Goal: Task Accomplishment & Management: Manage account settings

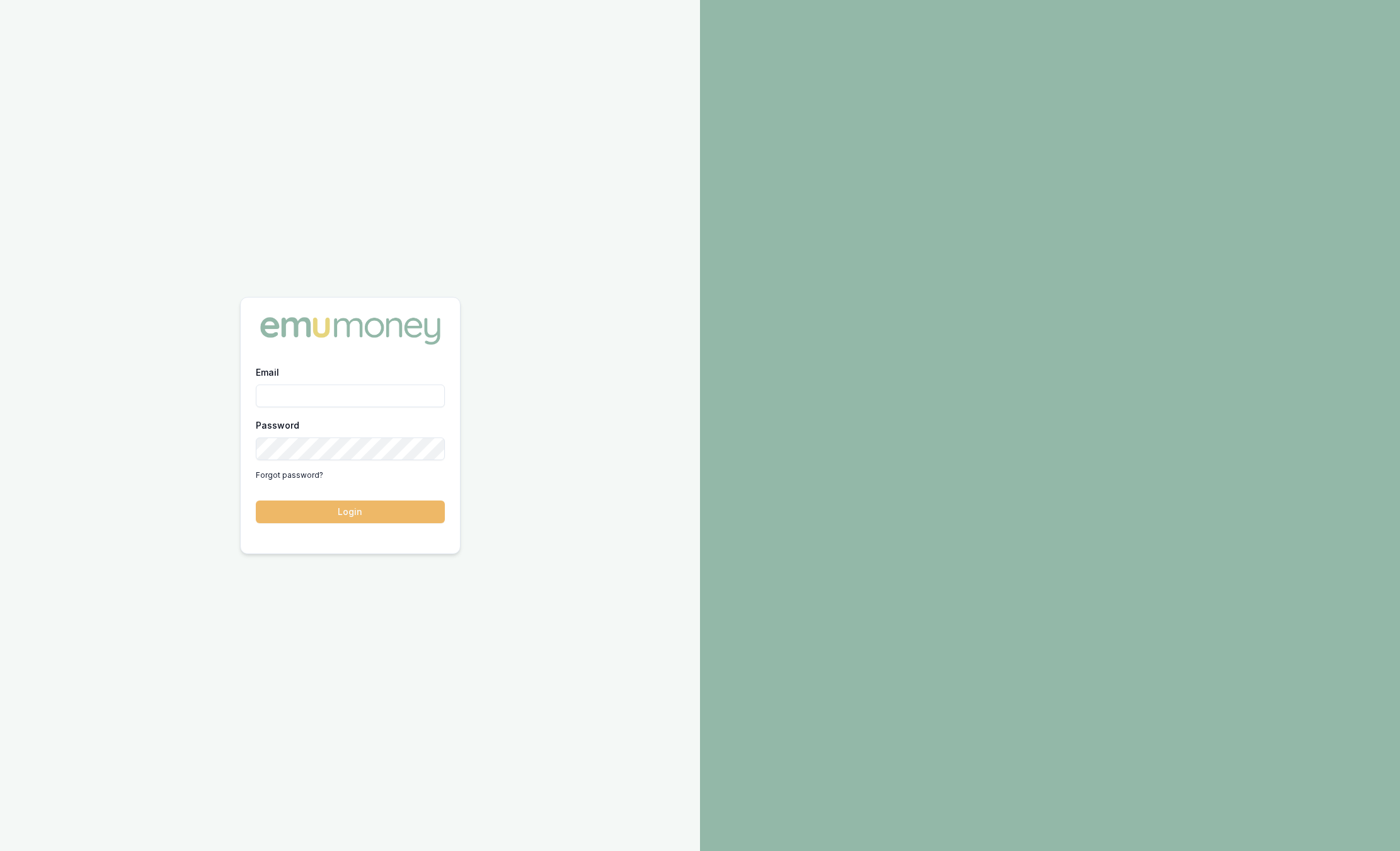
type input "sam.crouch@emumoney.com.au"
click at [340, 507] on button "Login" at bounding box center [350, 512] width 189 height 22
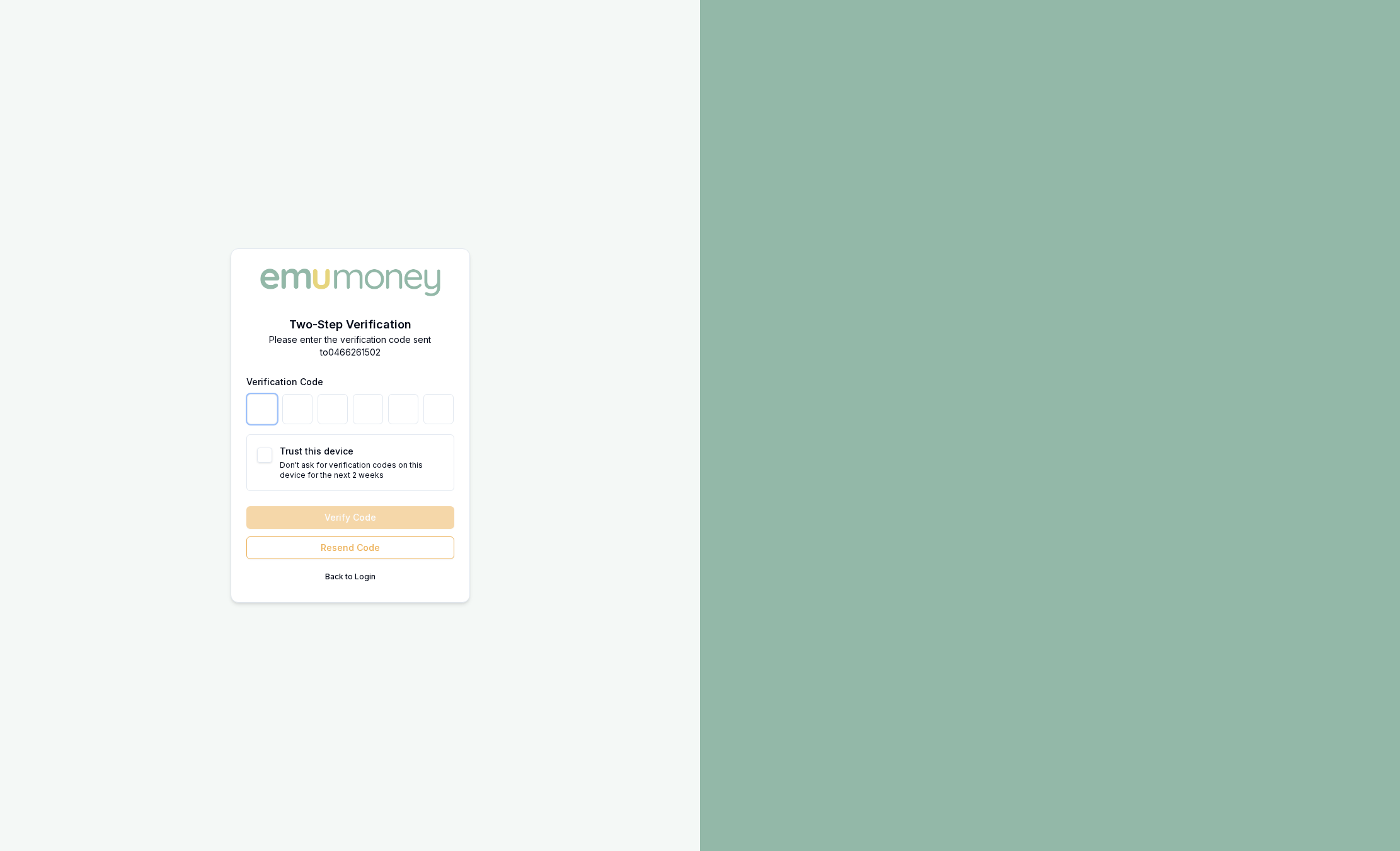
click at [254, 398] on input "number" at bounding box center [262, 409] width 30 height 30
type input "8"
type input "2"
type input "8"
type input "4"
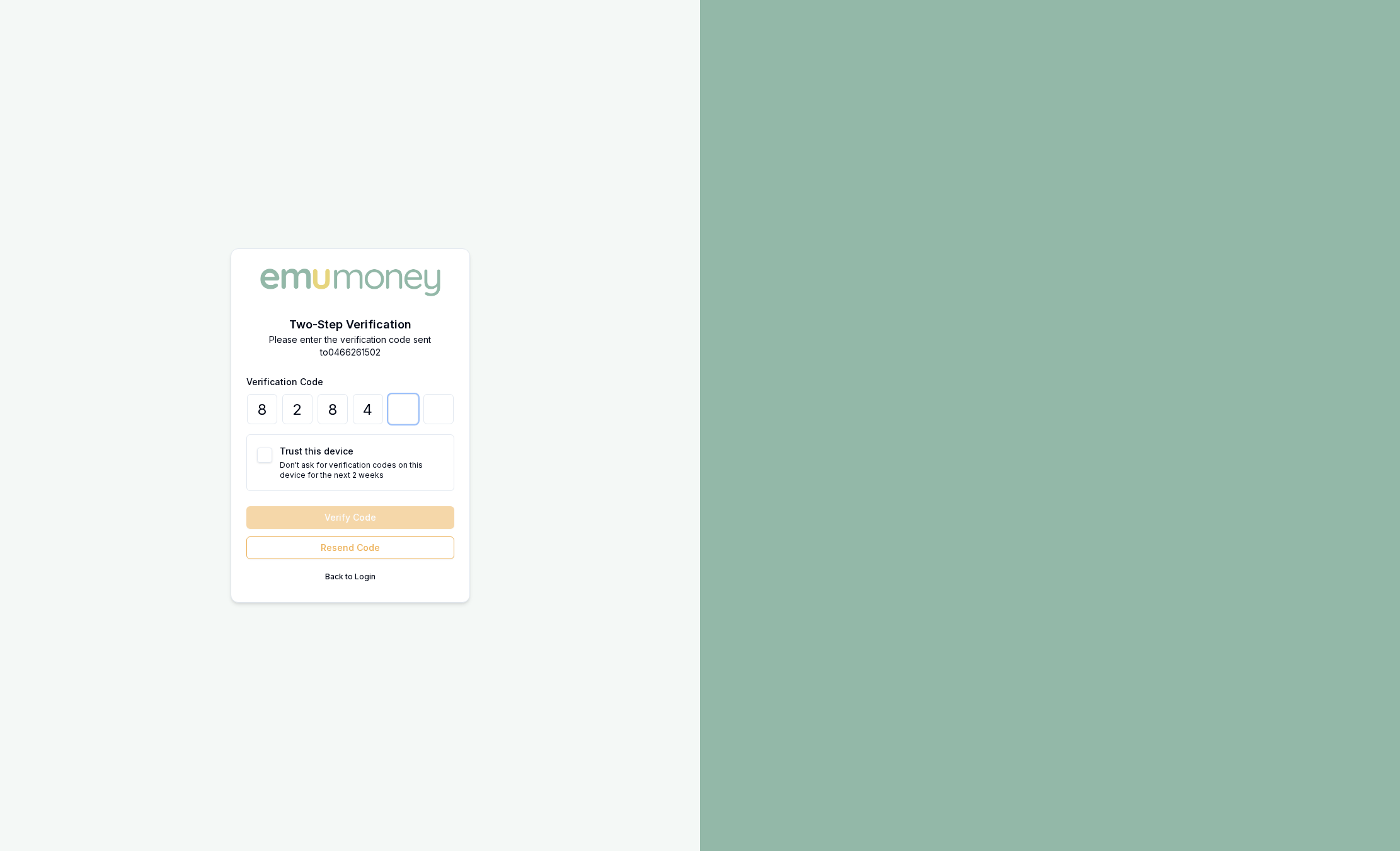
type input "1"
type input "5"
click at [246, 506] on button "Verify Code" at bounding box center [350, 517] width 208 height 22
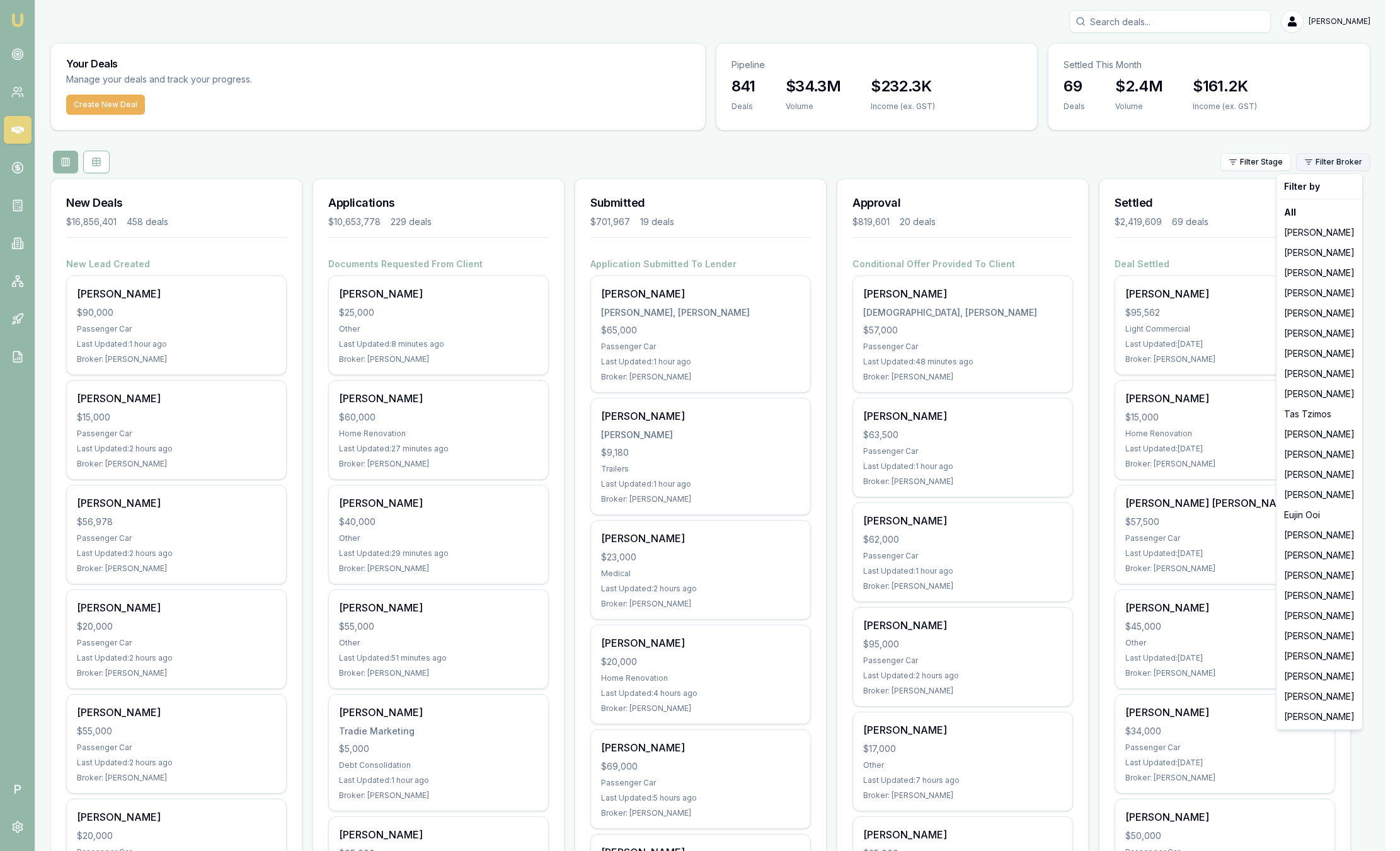
click at [1339, 169] on html "Emu Broker P Sam Crouch Toggle Menu Your Deals Manage your deals and track your…" at bounding box center [700, 425] width 1400 height 851
click at [1310, 236] on div "Jackson Fanfulla" at bounding box center [1319, 233] width 80 height 20
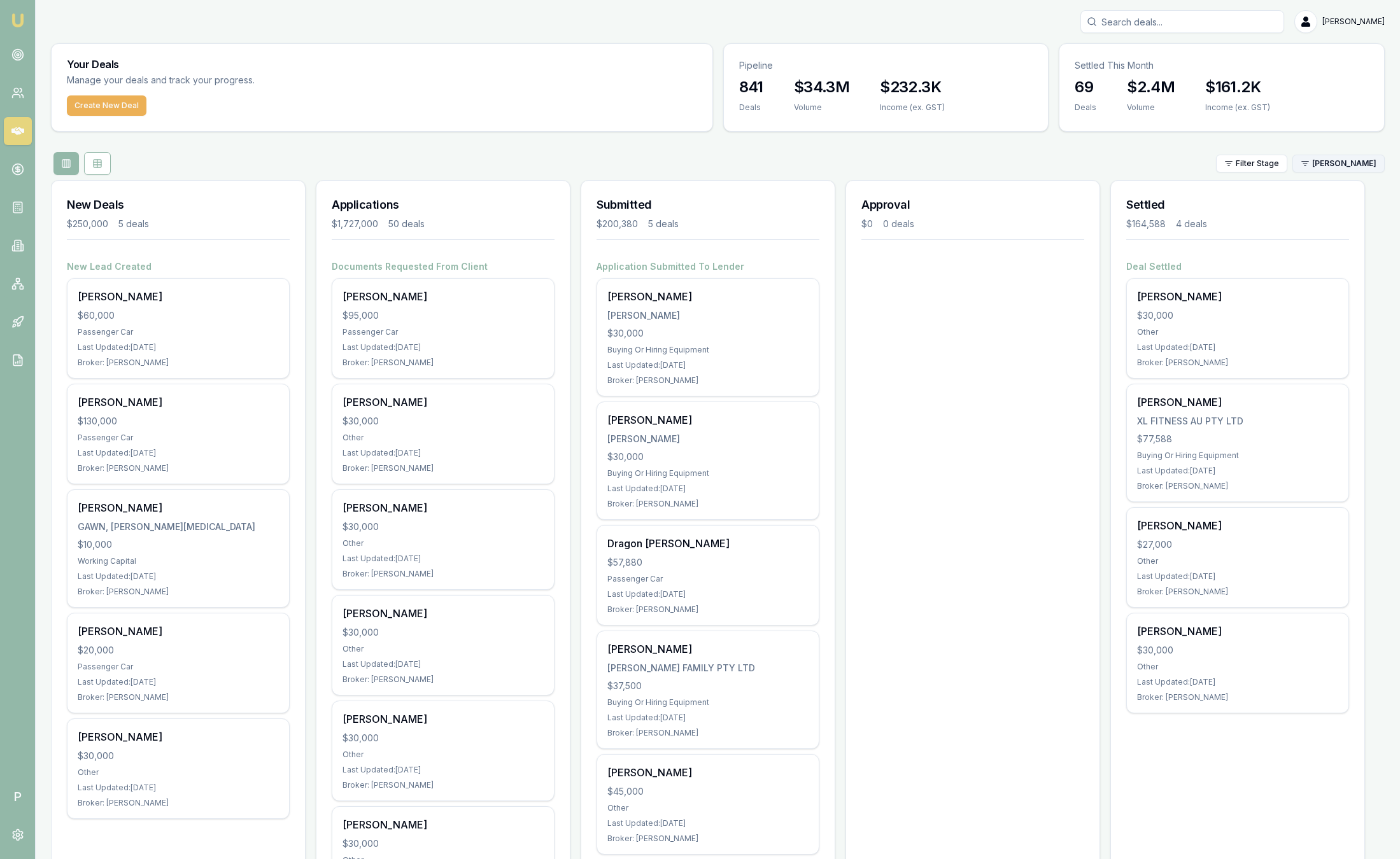
click at [1324, 160] on html "Emu Broker P Sam Crouch Toggle Menu Your Deals Manage your deals and track your…" at bounding box center [700, 429] width 1400 height 859
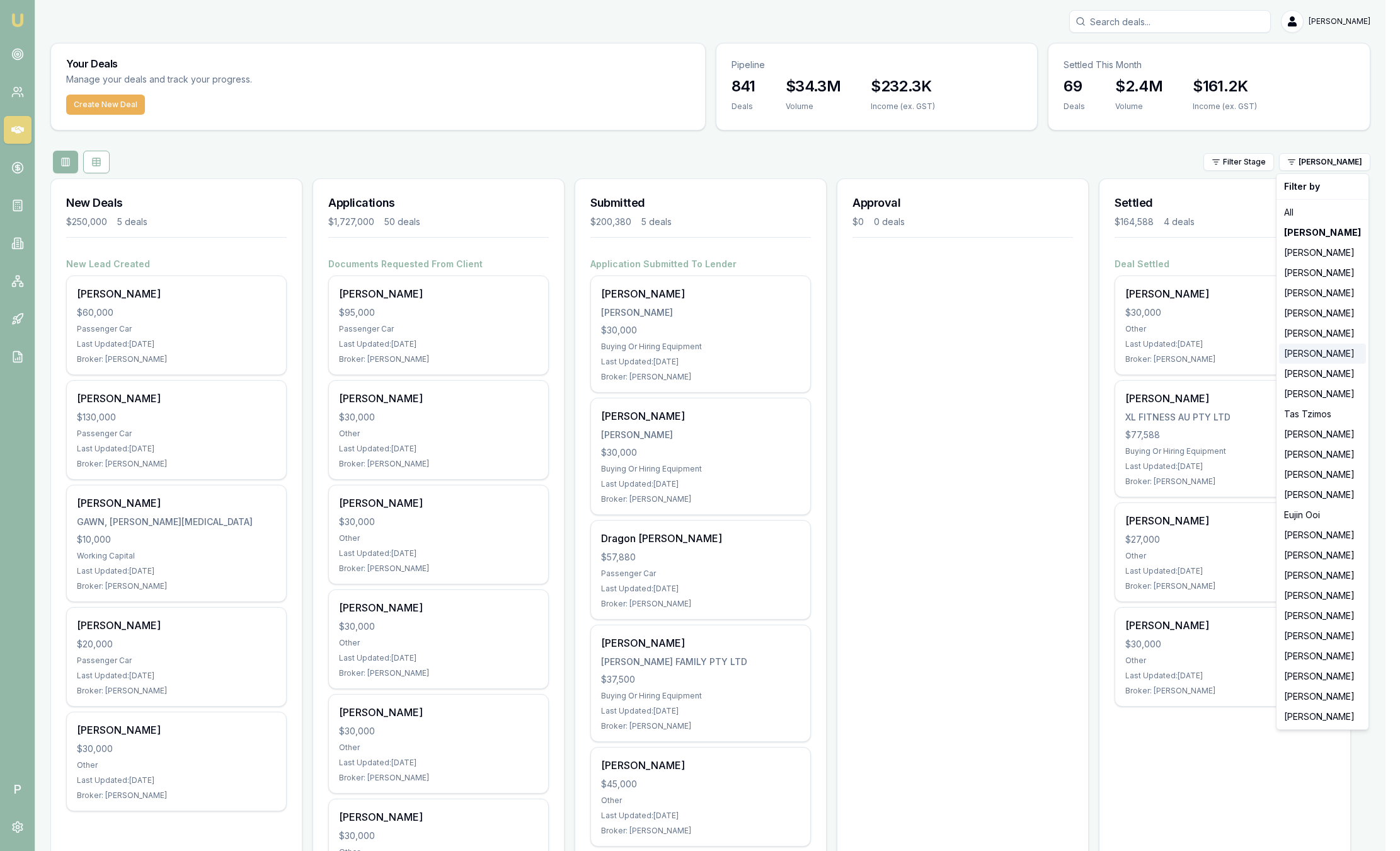
click at [1295, 361] on div "[PERSON_NAME]" at bounding box center [1322, 353] width 87 height 20
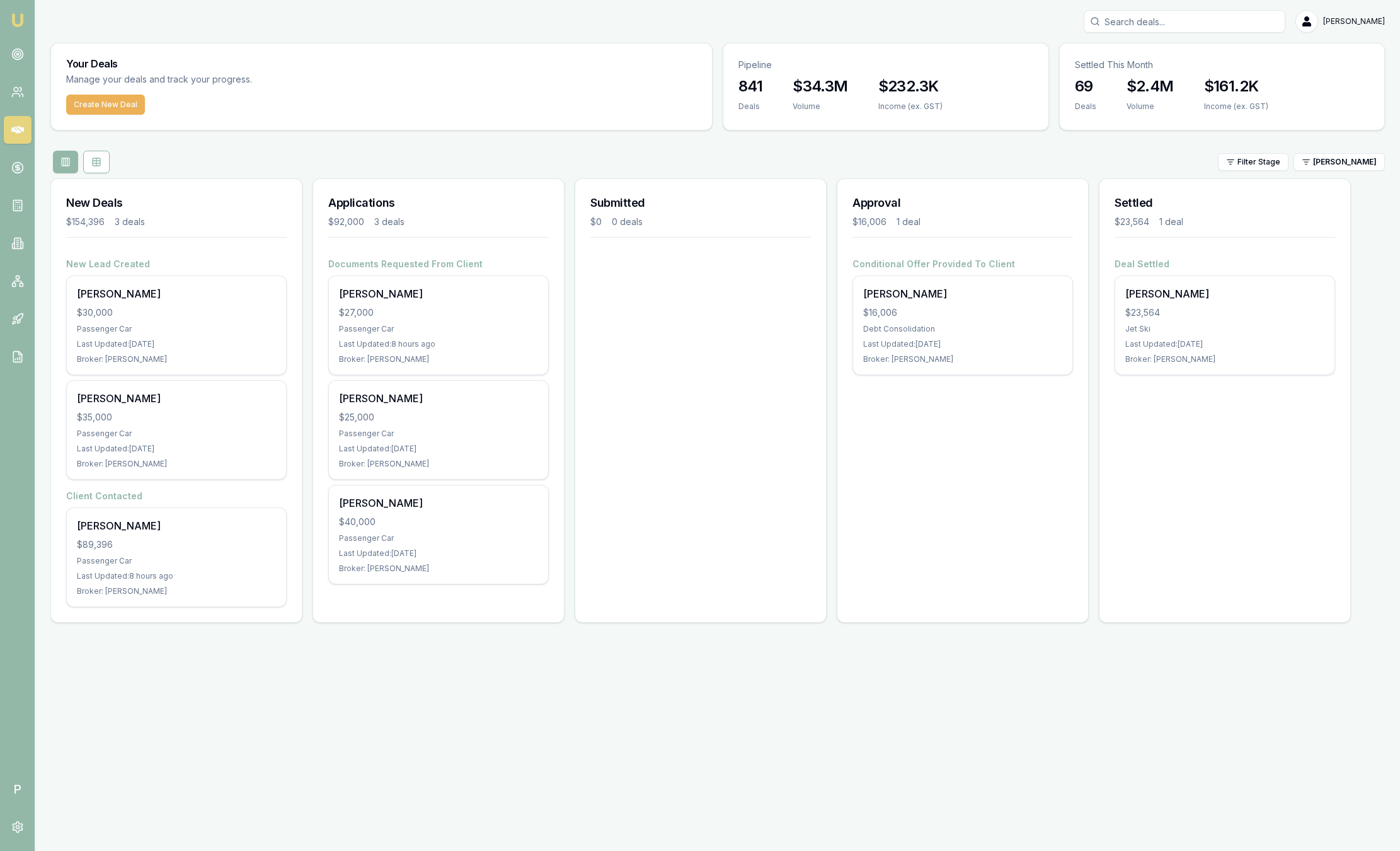
click at [1333, 171] on div "Filter Stage Baron Ketterman" at bounding box center [717, 162] width 1334 height 22
click at [1324, 166] on html "Emu Broker P Sam Crouch Toggle Menu Your Deals Manage your deals and track your…" at bounding box center [700, 425] width 1400 height 851
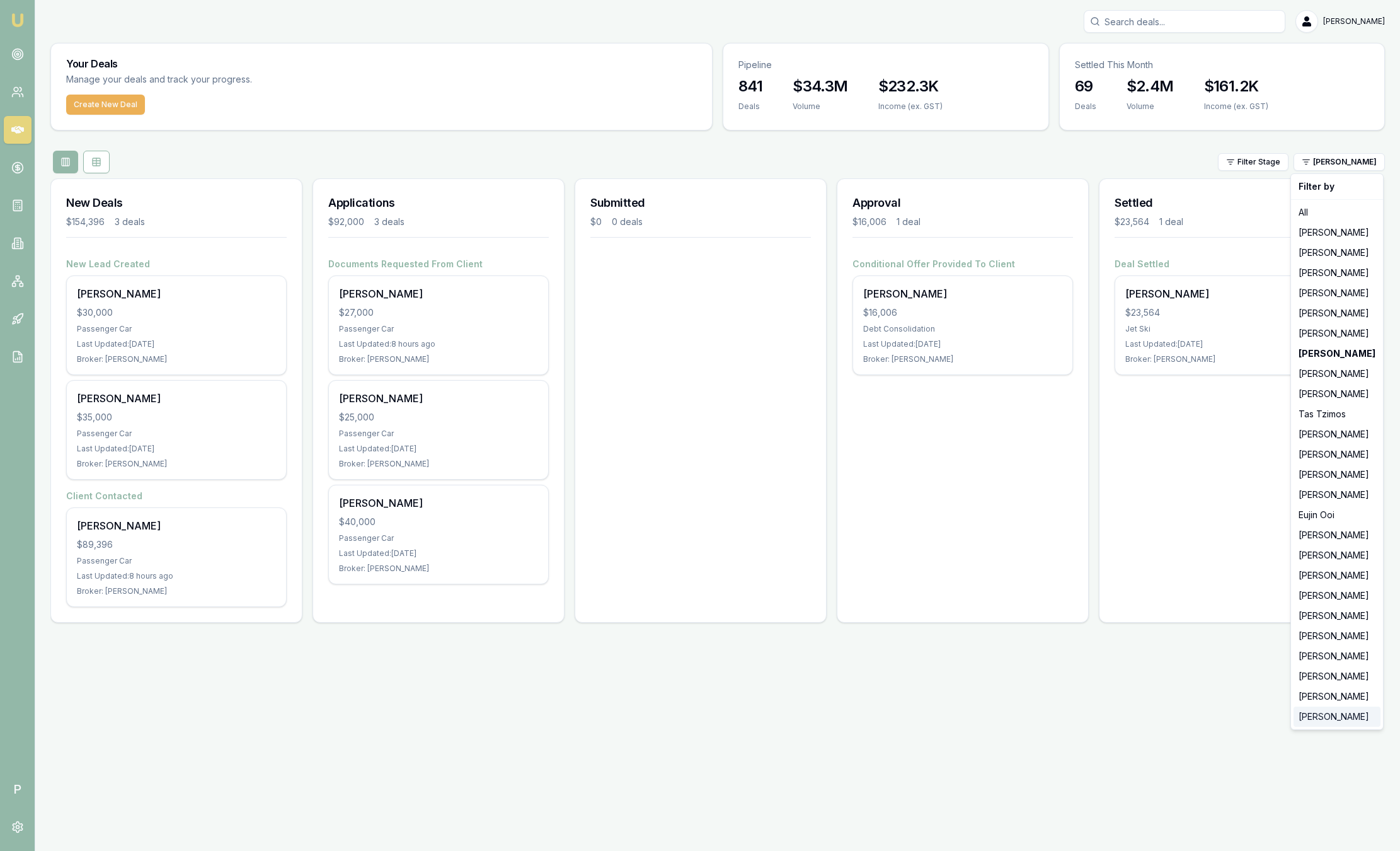
click at [1335, 723] on div "Peter Sarris" at bounding box center [1337, 717] width 87 height 20
